Goal: Task Accomplishment & Management: Manage account settings

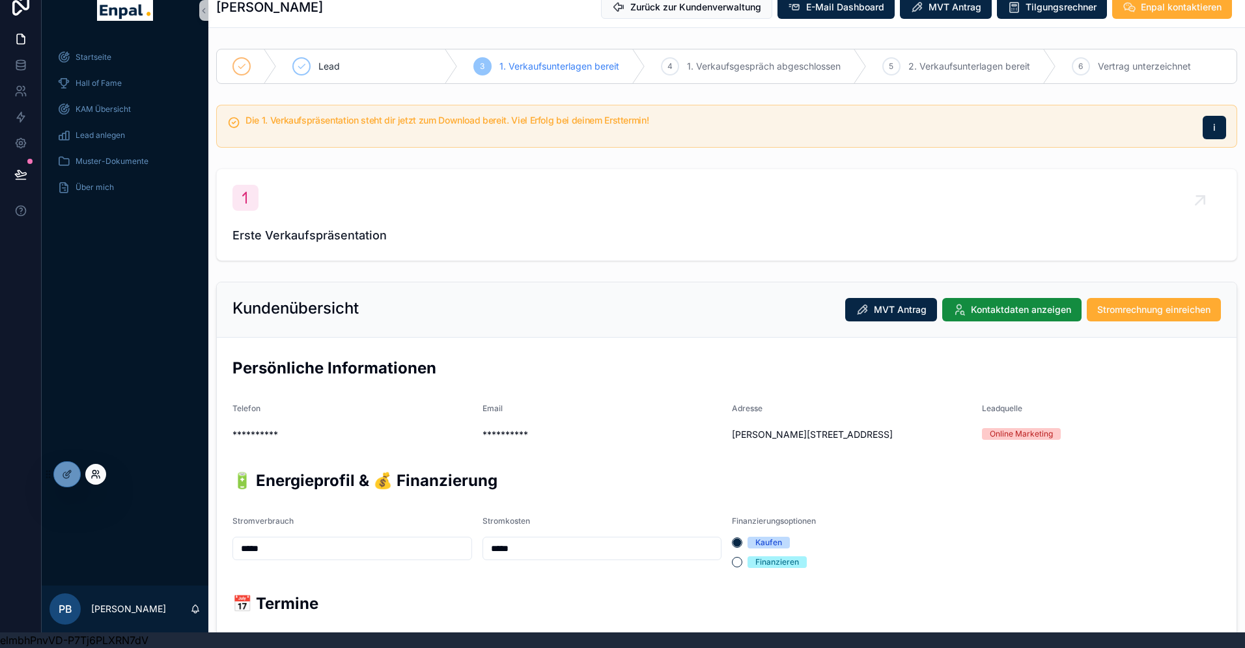
scroll to position [234, 0]
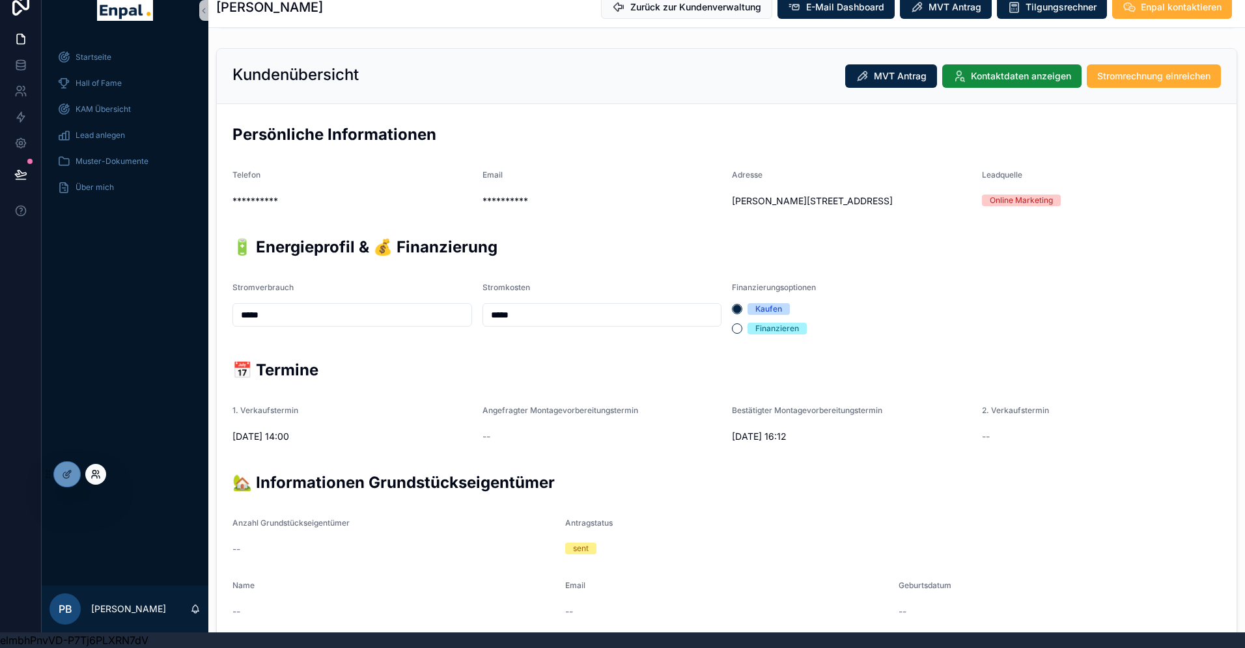
click at [100, 475] on icon at bounding box center [95, 474] width 10 height 10
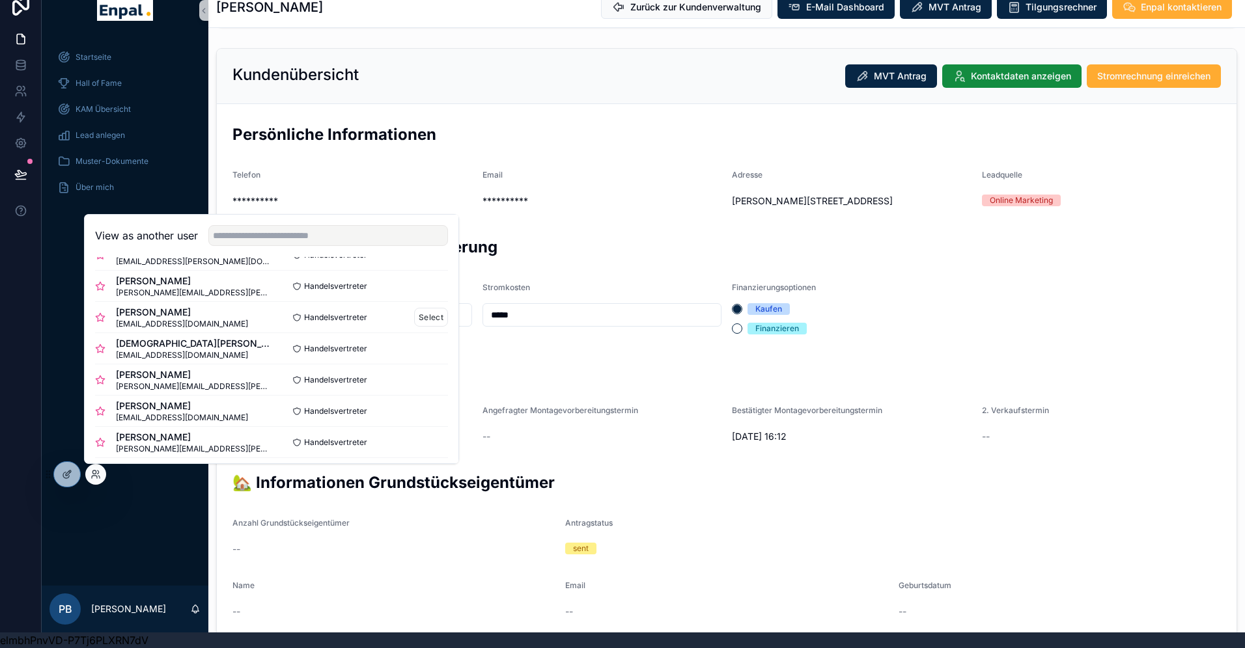
scroll to position [61, 0]
click at [436, 378] on button "Select" at bounding box center [431, 379] width 34 height 19
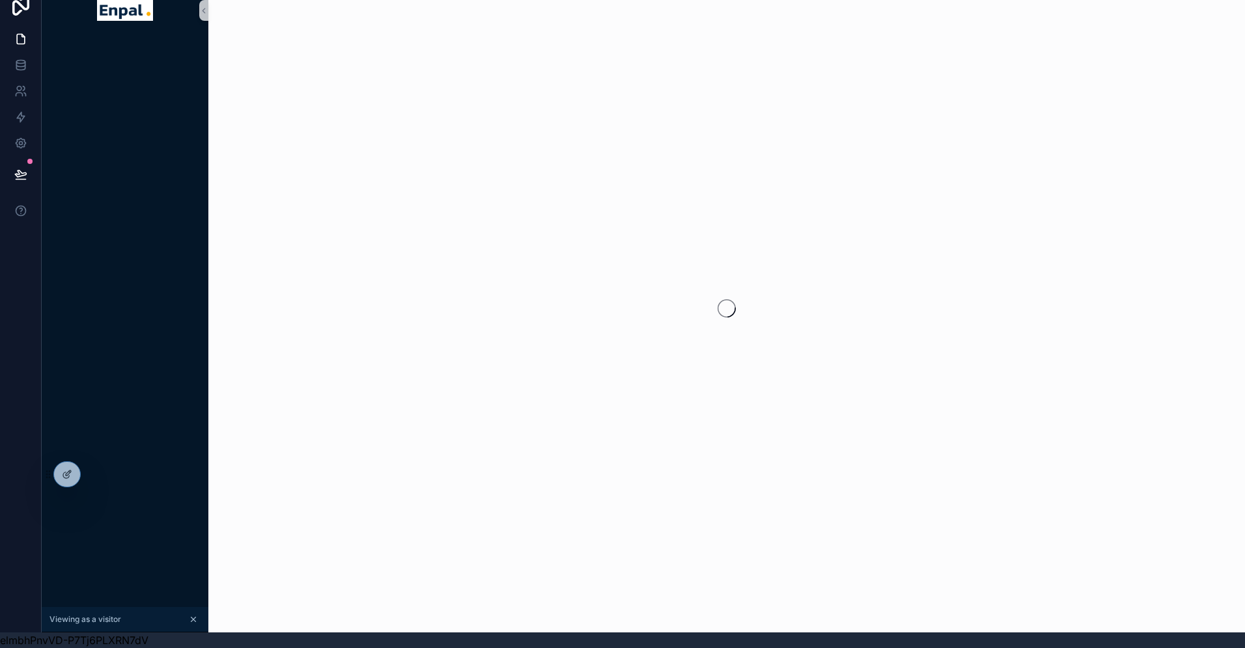
scroll to position [16, 0]
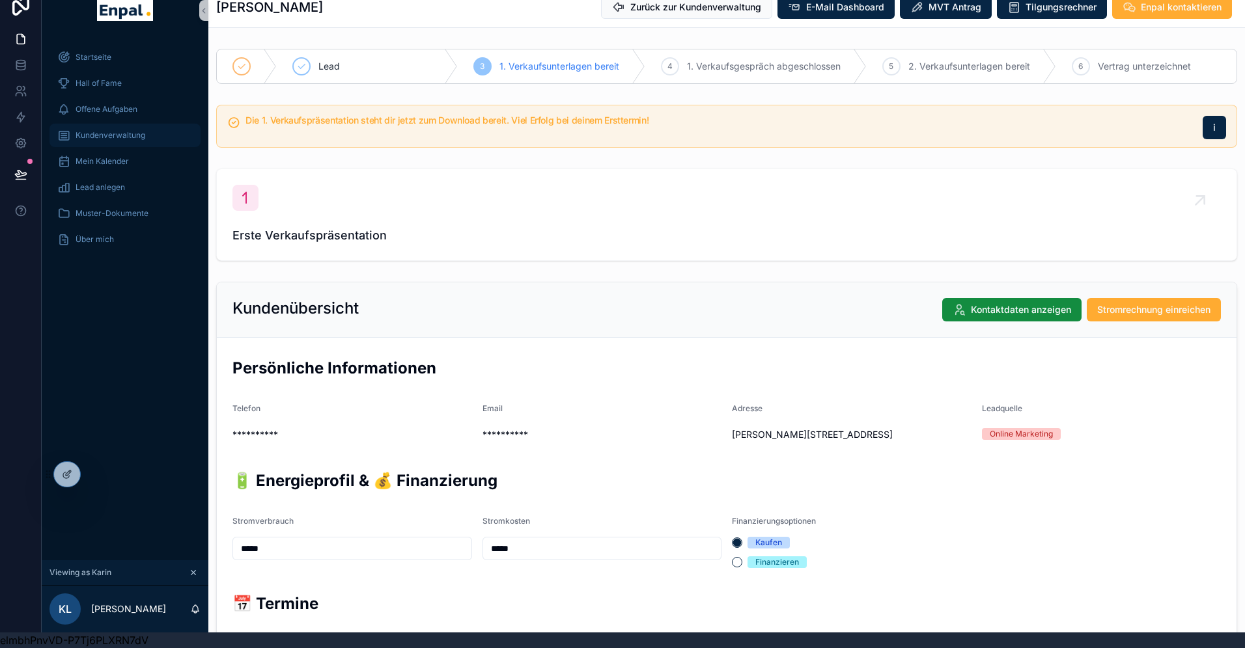
click at [117, 137] on span "Kundenverwaltung" at bounding box center [111, 135] width 70 height 10
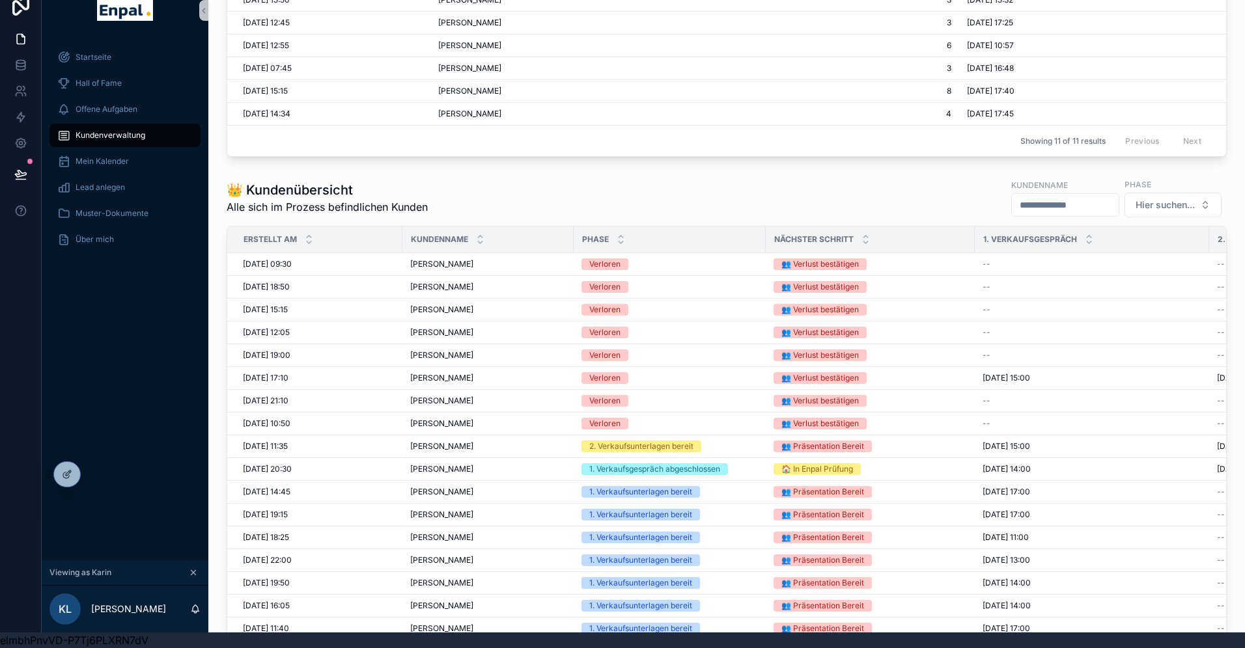
scroll to position [641, 0]
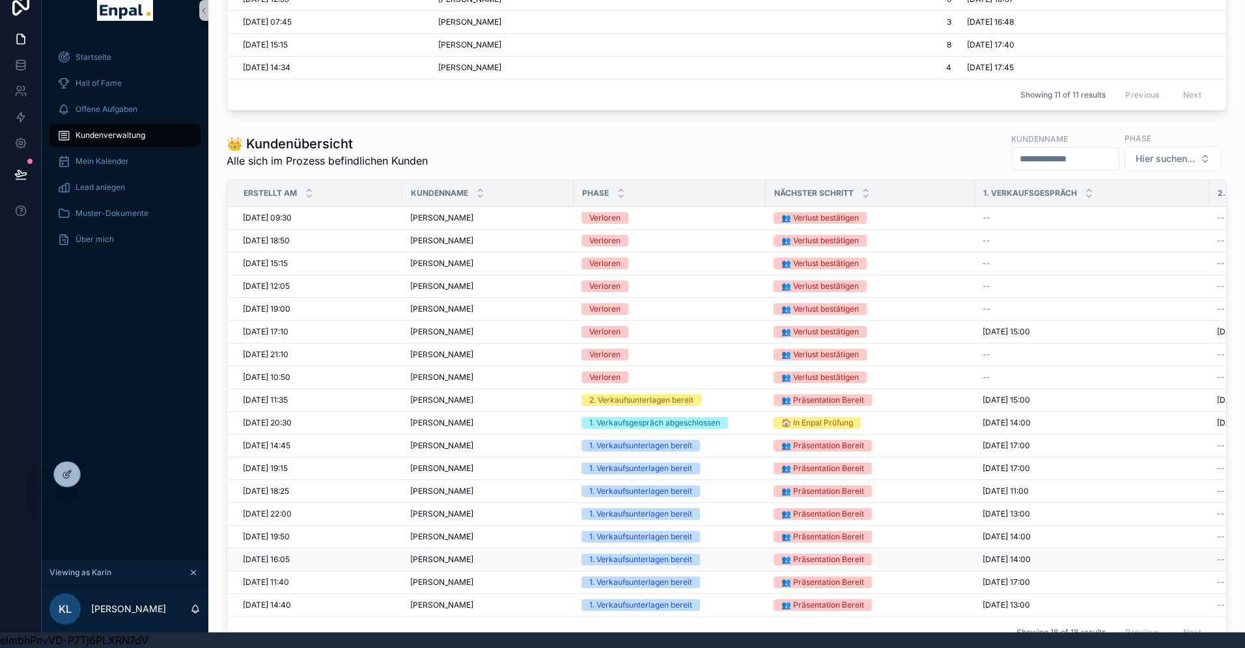
click at [457, 559] on span "[PERSON_NAME]" at bounding box center [441, 560] width 63 height 10
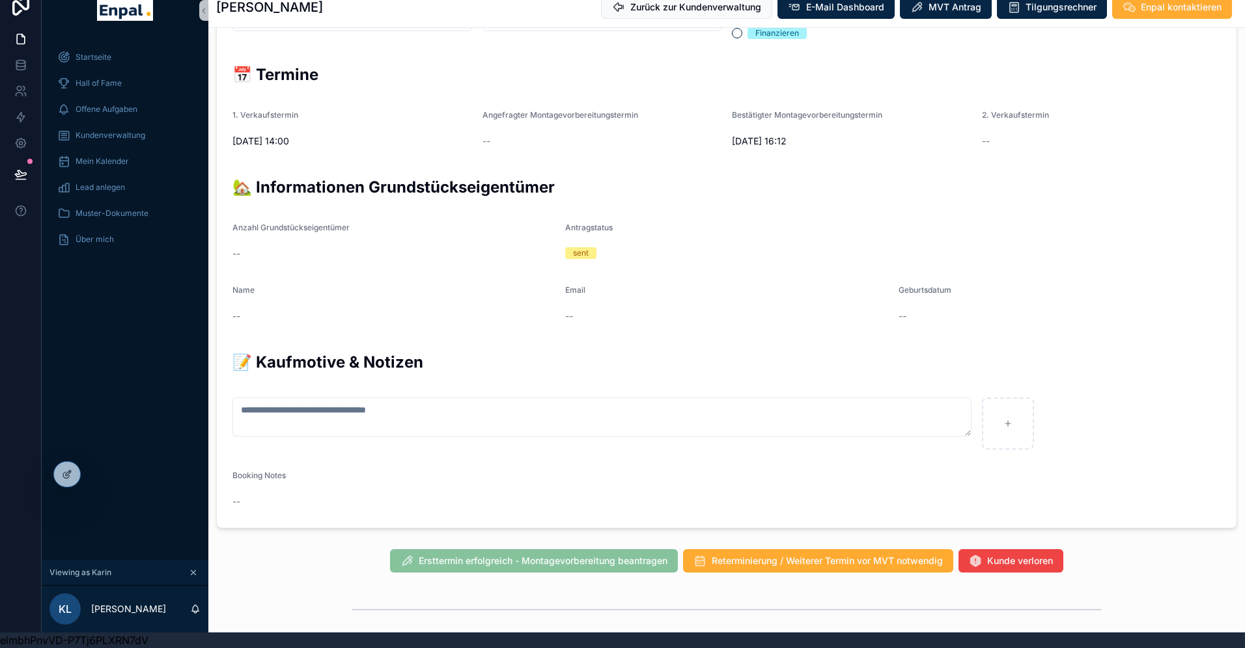
scroll to position [527, 0]
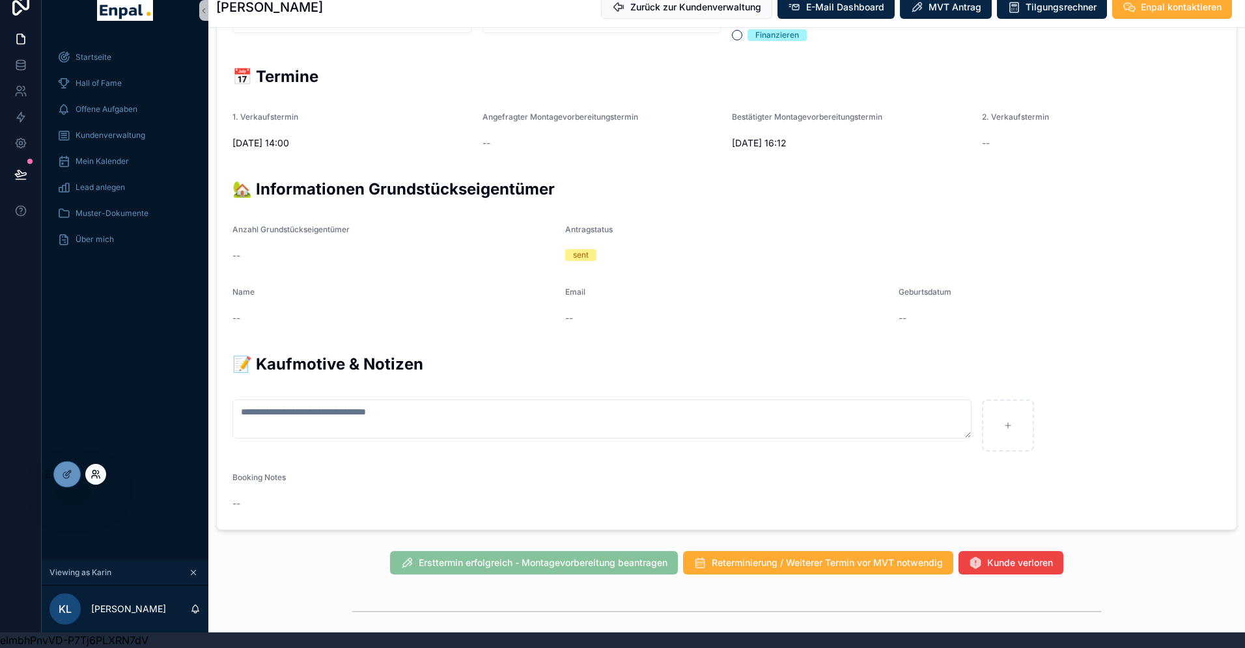
click at [98, 474] on icon at bounding box center [98, 472] width 1 height 3
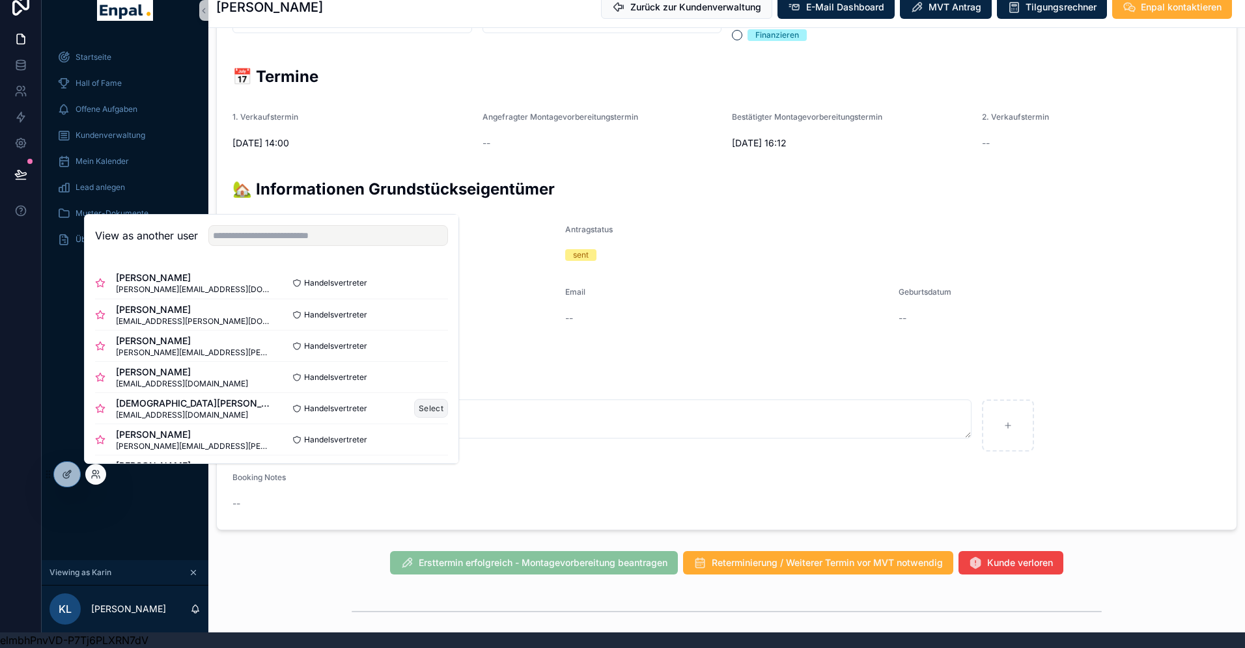
click at [431, 410] on button "Select" at bounding box center [431, 408] width 34 height 19
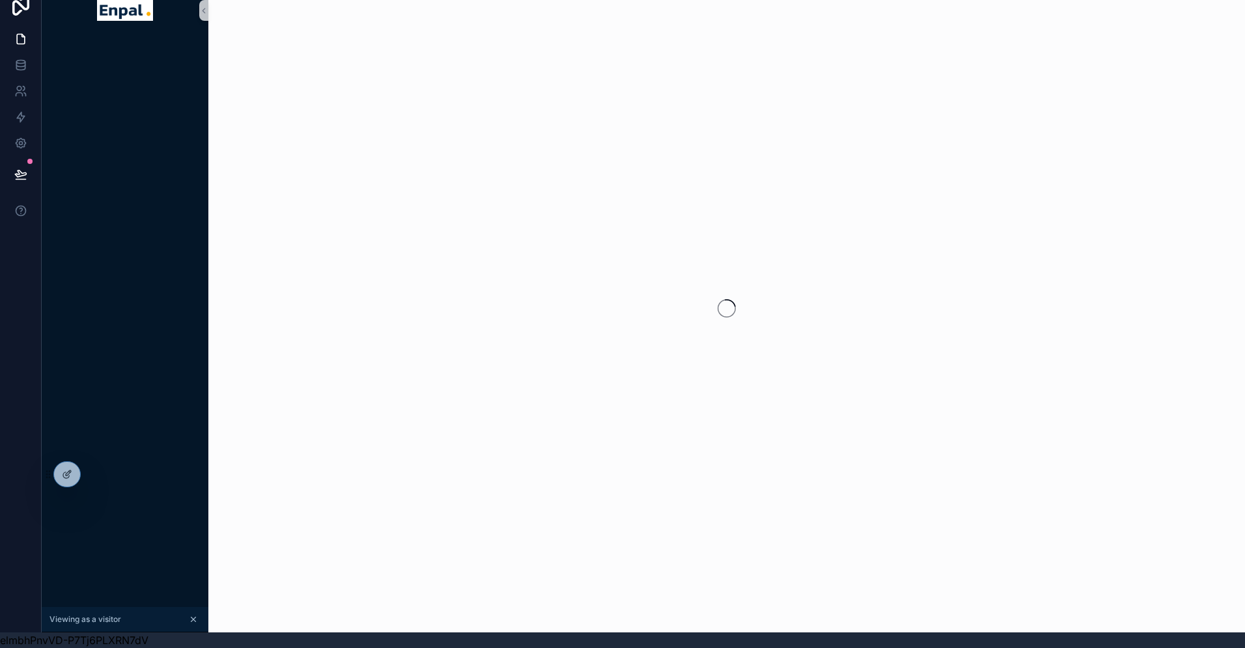
scroll to position [16, 0]
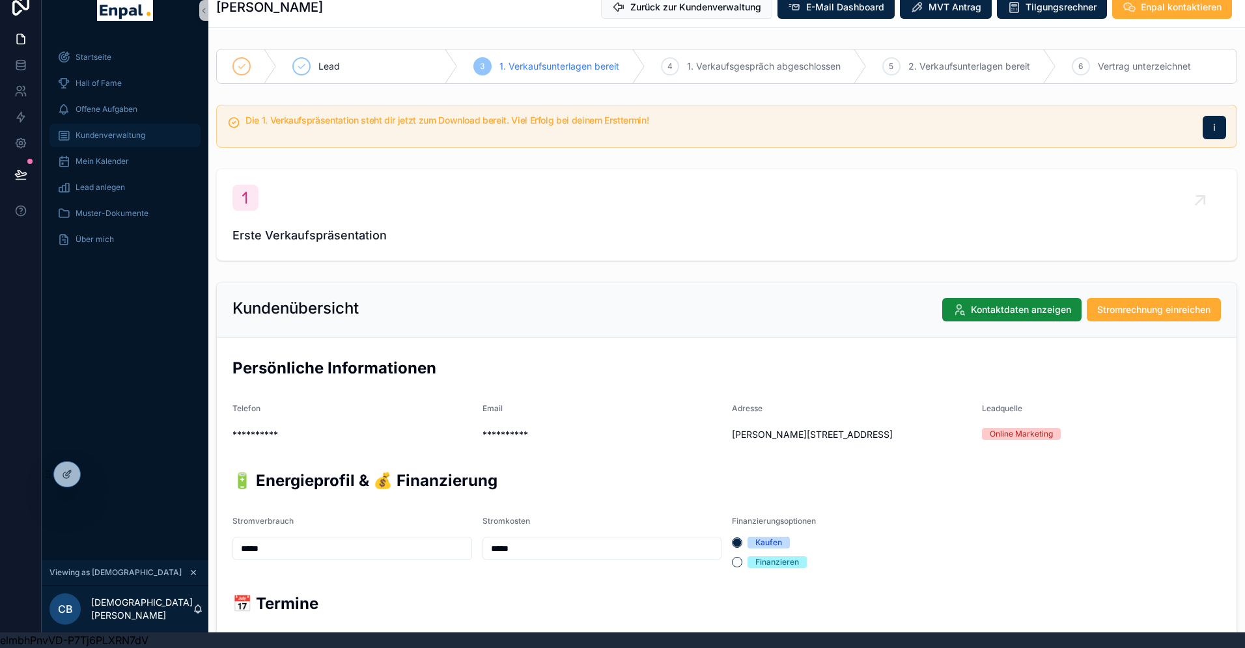
click at [124, 132] on span "Kundenverwaltung" at bounding box center [111, 135] width 70 height 10
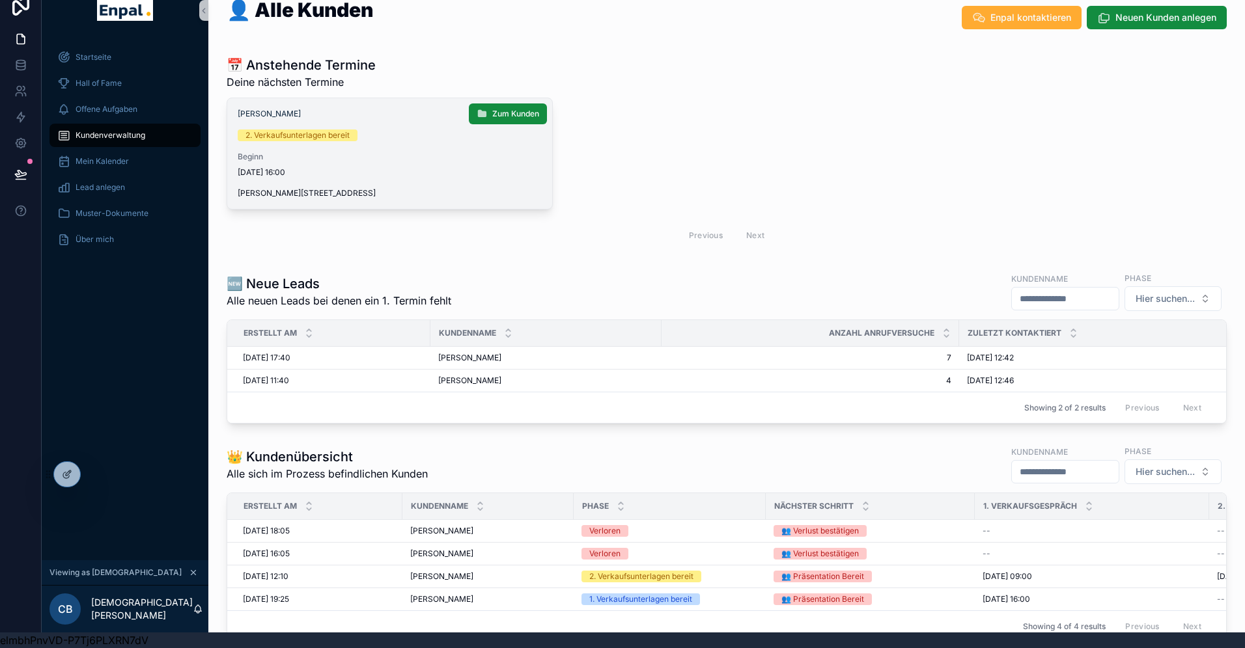
click at [416, 171] on span "[DATE] 16:00" at bounding box center [390, 172] width 304 height 10
click at [488, 114] on button "Zum Kunden" at bounding box center [508, 114] width 78 height 21
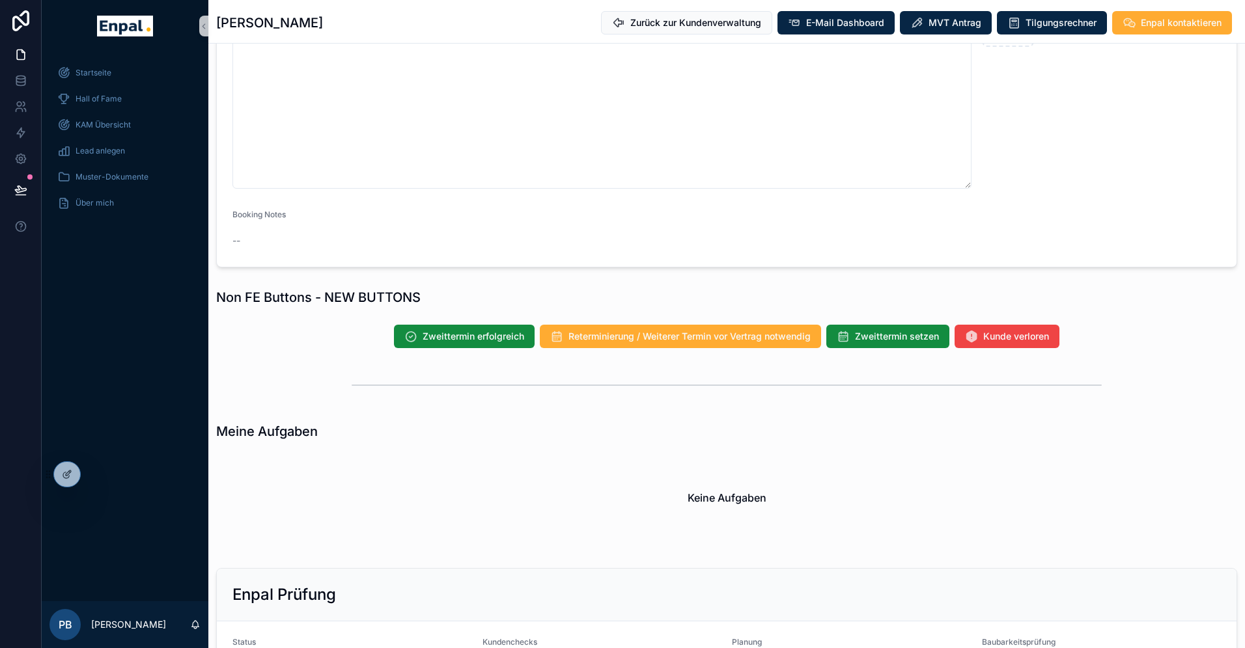
scroll to position [989, 0]
click at [665, 342] on button "Reterminierung / Weiterer Termin vor Vertrag notwendig" at bounding box center [680, 335] width 281 height 23
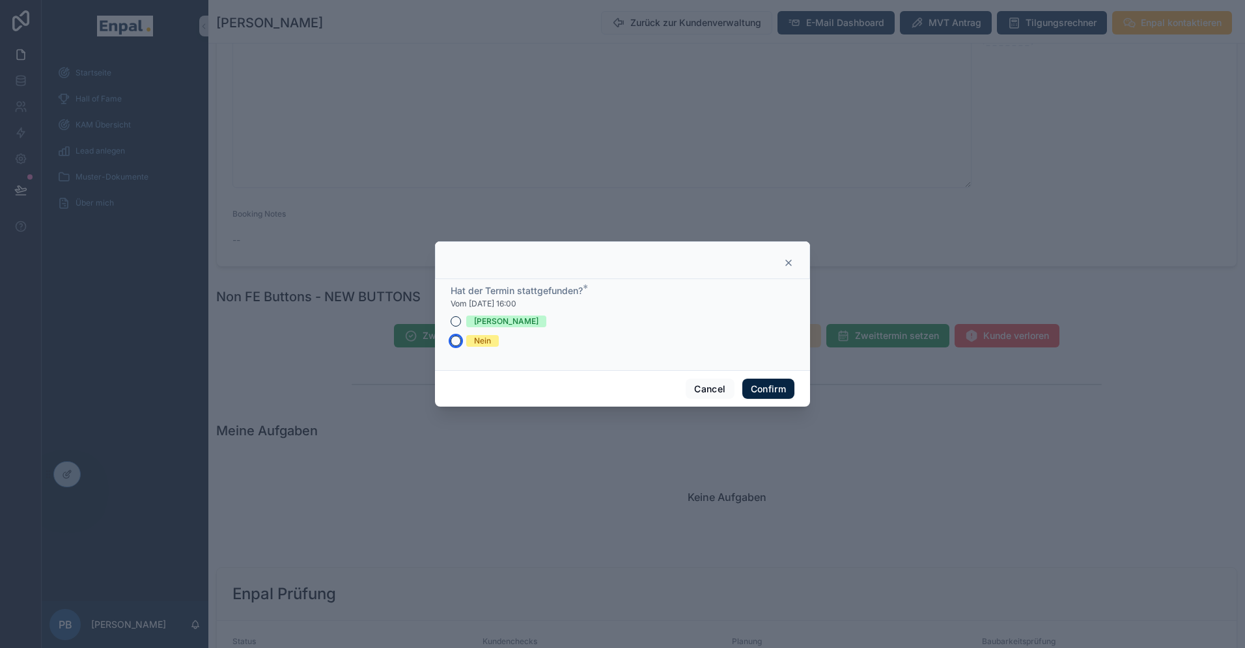
click at [458, 340] on button "Nein" at bounding box center [456, 341] width 10 height 10
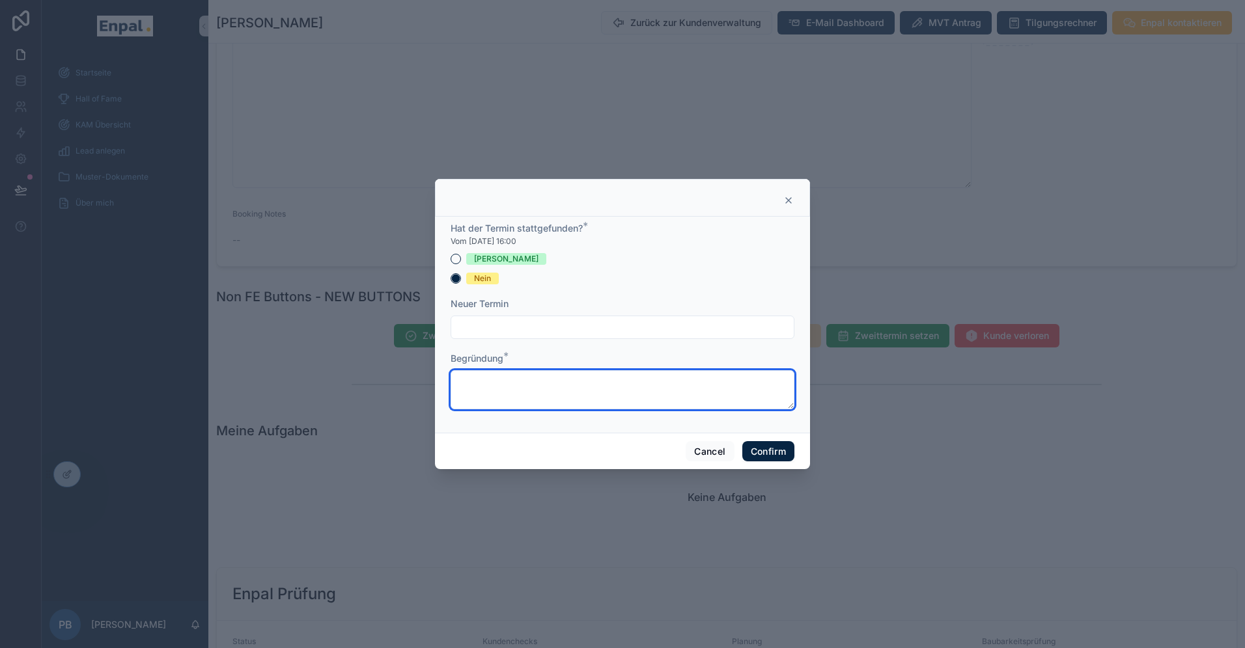
click at [484, 400] on textarea at bounding box center [623, 389] width 344 height 39
paste textarea "**********"
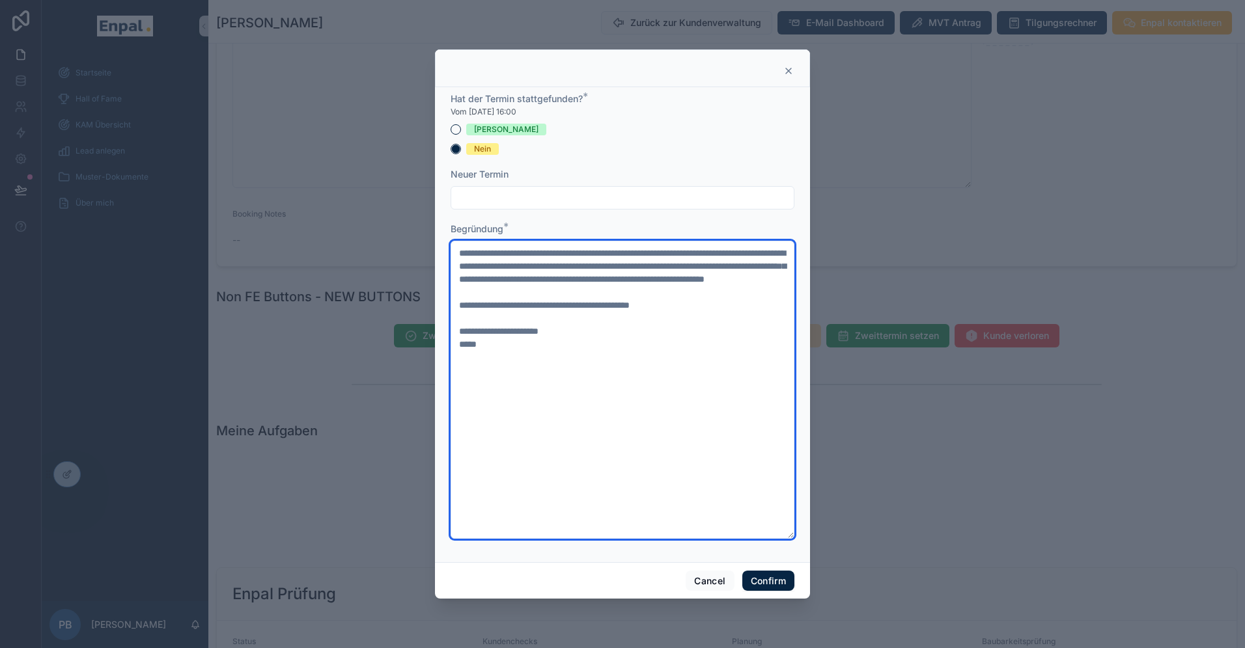
type textarea "**********"
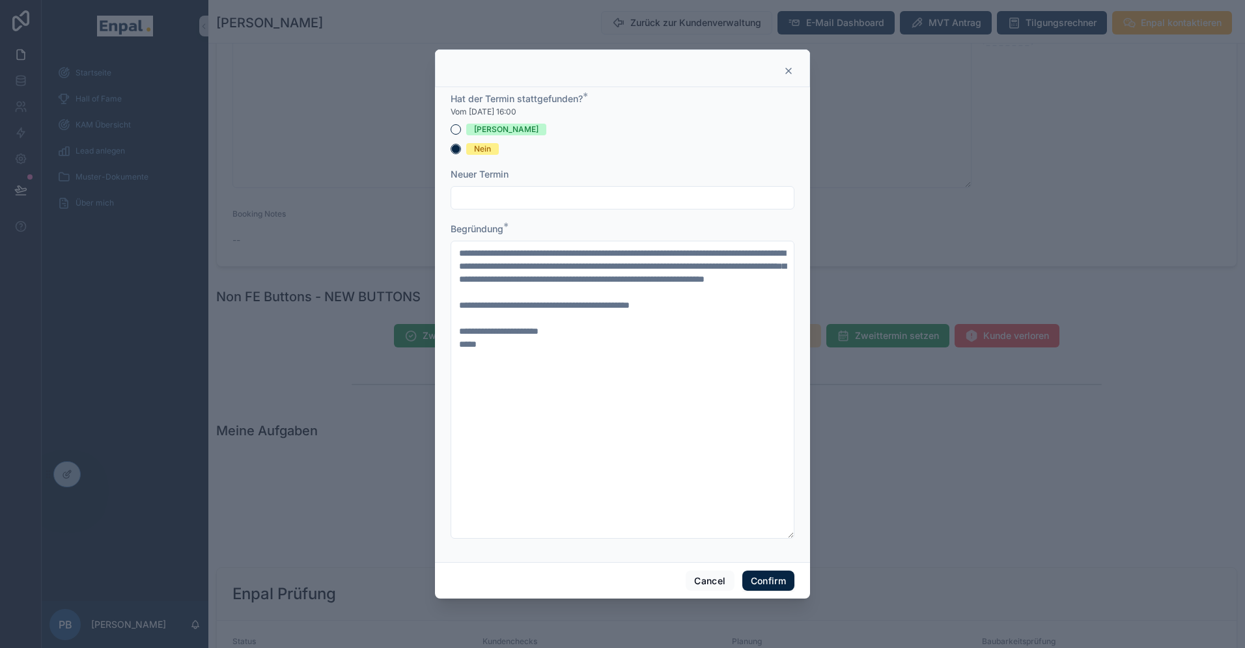
click at [483, 197] on input "text" at bounding box center [622, 198] width 342 height 18
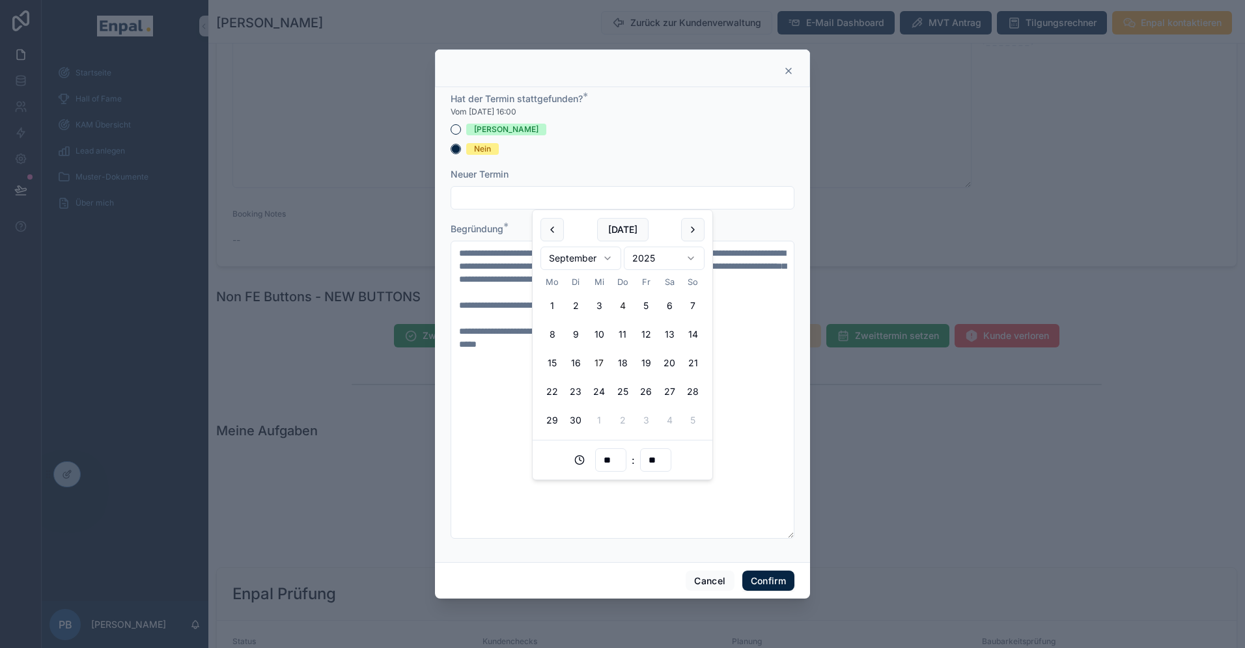
click at [600, 362] on button "17" at bounding box center [598, 363] width 23 height 23
type input "**********"
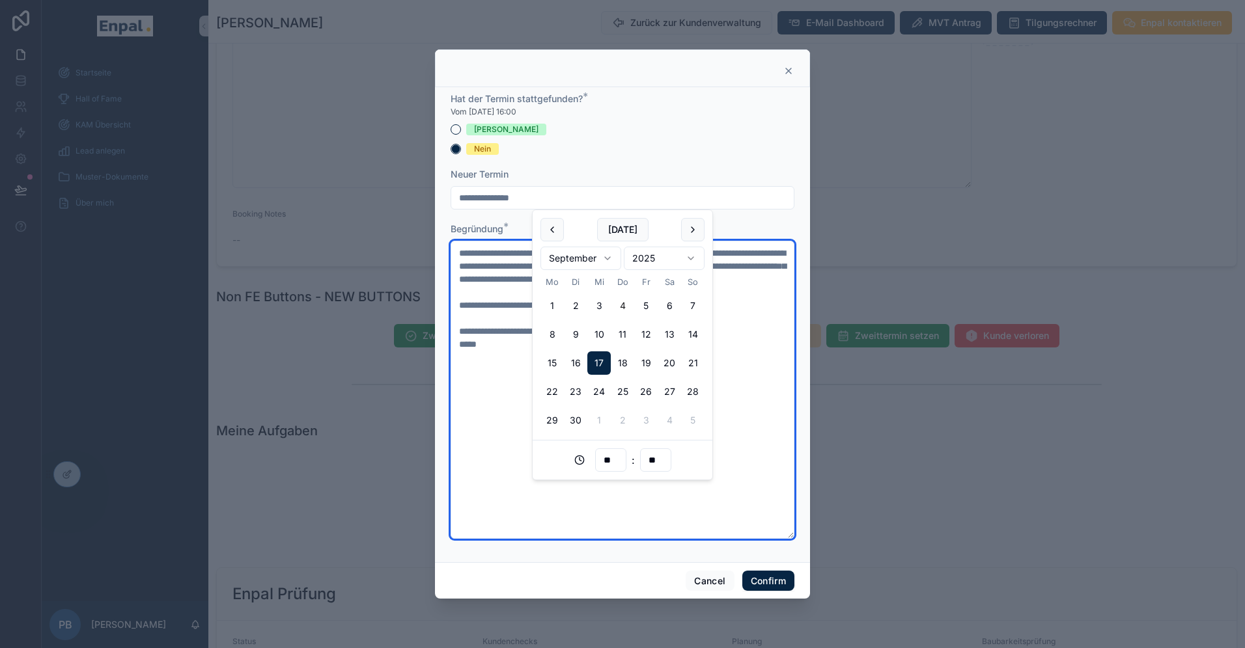
click at [633, 503] on textarea "**********" at bounding box center [623, 390] width 344 height 298
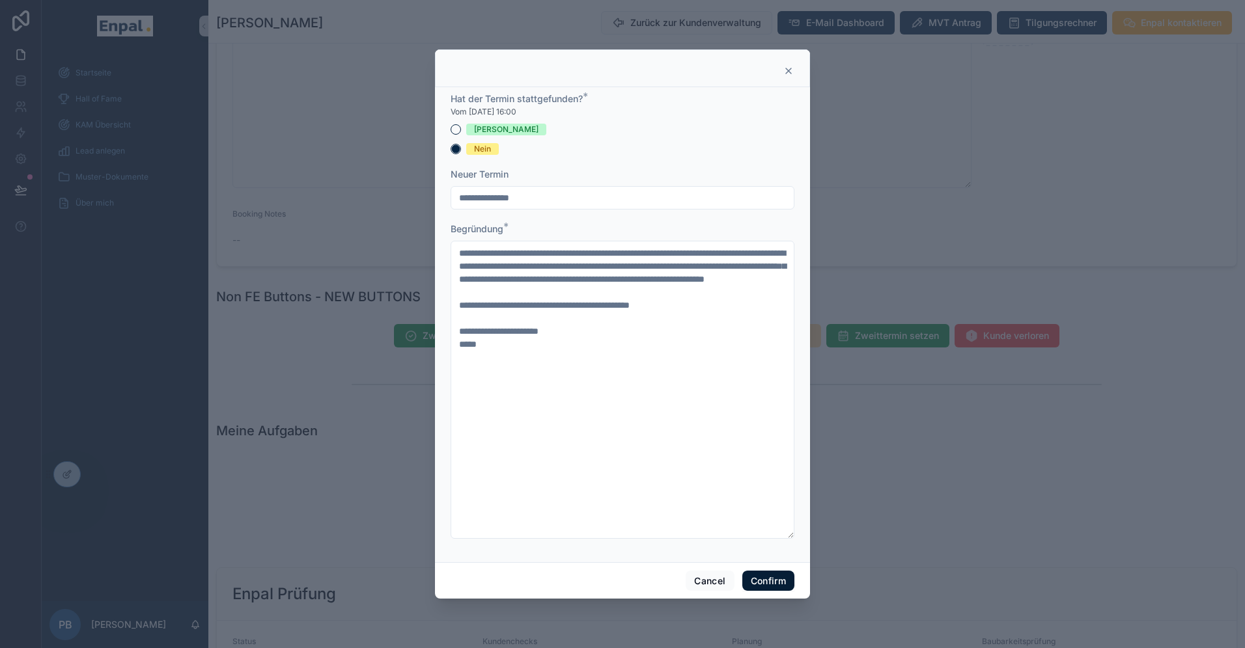
click at [758, 581] on button "Confirm" at bounding box center [768, 581] width 52 height 21
